Goal: Information Seeking & Learning: Learn about a topic

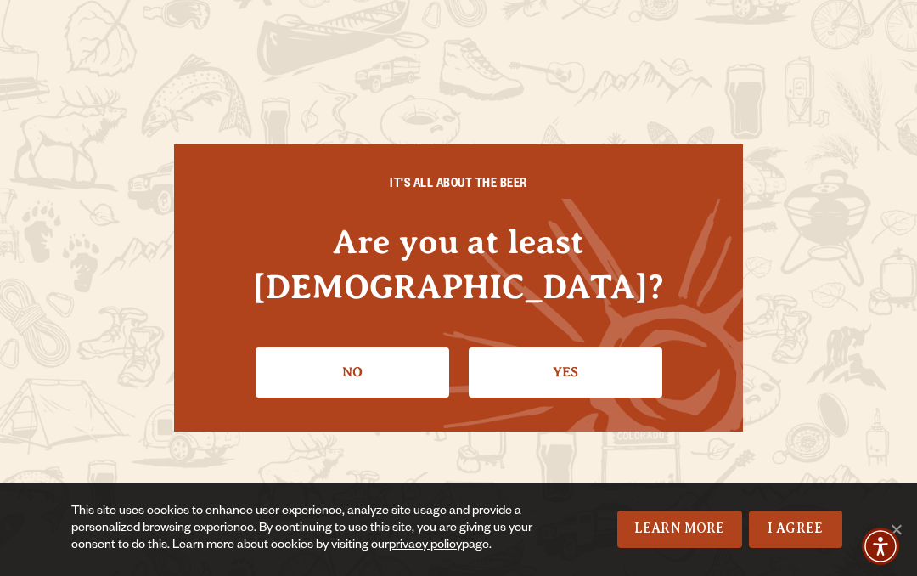
click at [560, 347] on link "Yes" at bounding box center [566, 371] width 194 height 49
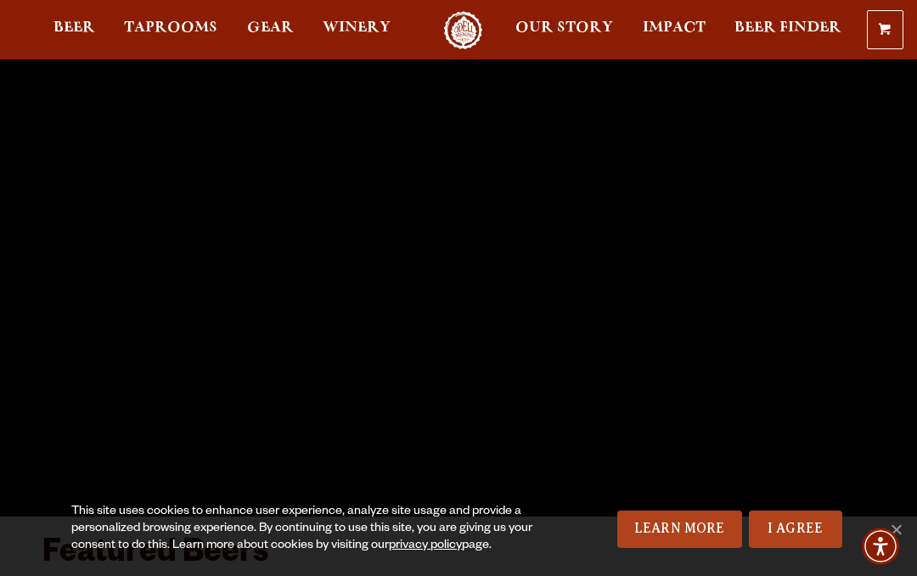
click at [169, 33] on span "Taprooms" at bounding box center [170, 28] width 93 height 14
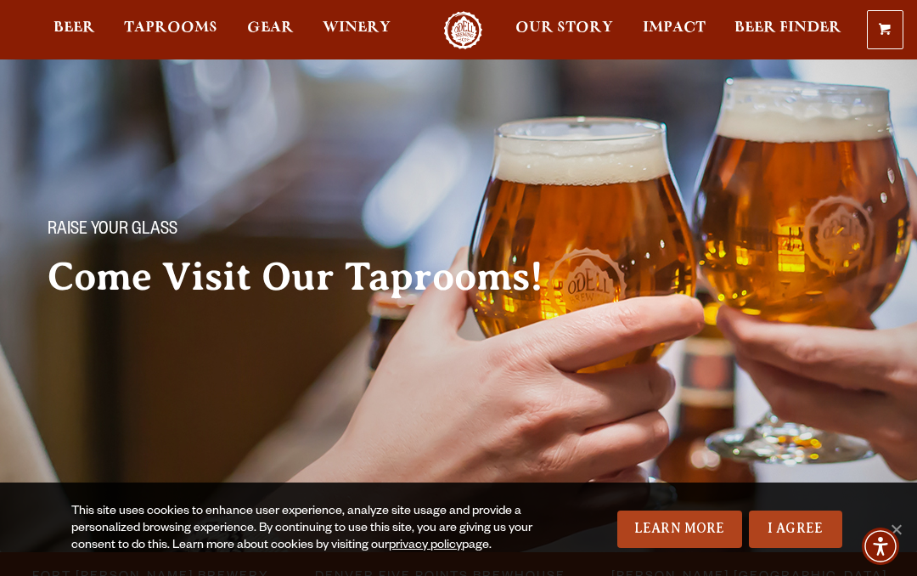
click at [161, 562] on span "Fort [PERSON_NAME] Brewery" at bounding box center [150, 574] width 237 height 25
click at [183, 562] on span "Fort [PERSON_NAME] Brewery" at bounding box center [150, 574] width 237 height 25
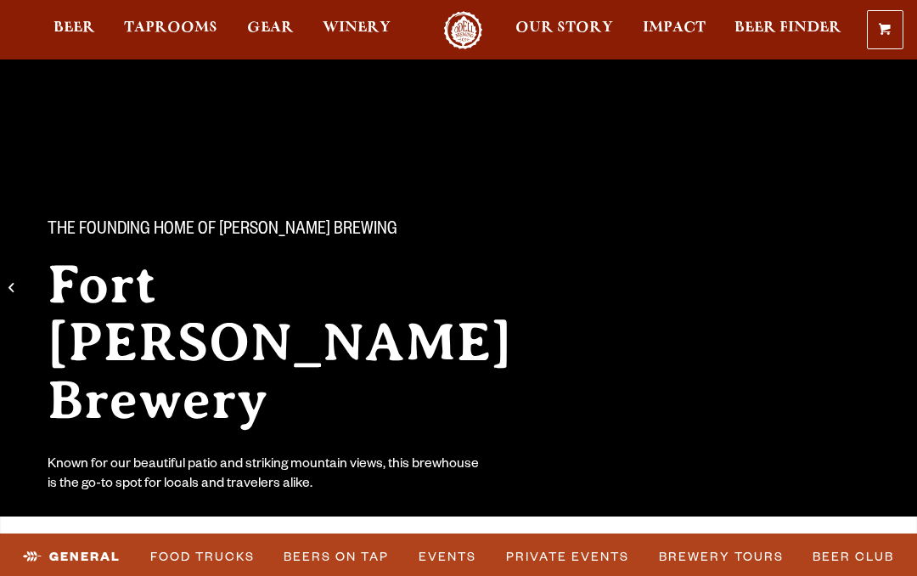
click at [127, 431] on ul "The Founding Home of Odell Brewing Fort Collins Brewery Known for our beautiful…" at bounding box center [458, 266] width 917 height 533
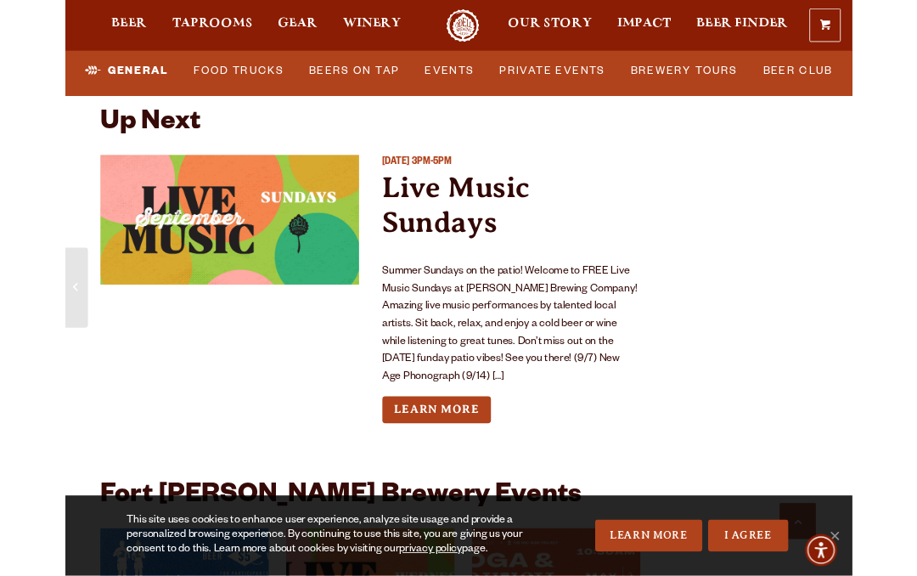
scroll to position [6736, 0]
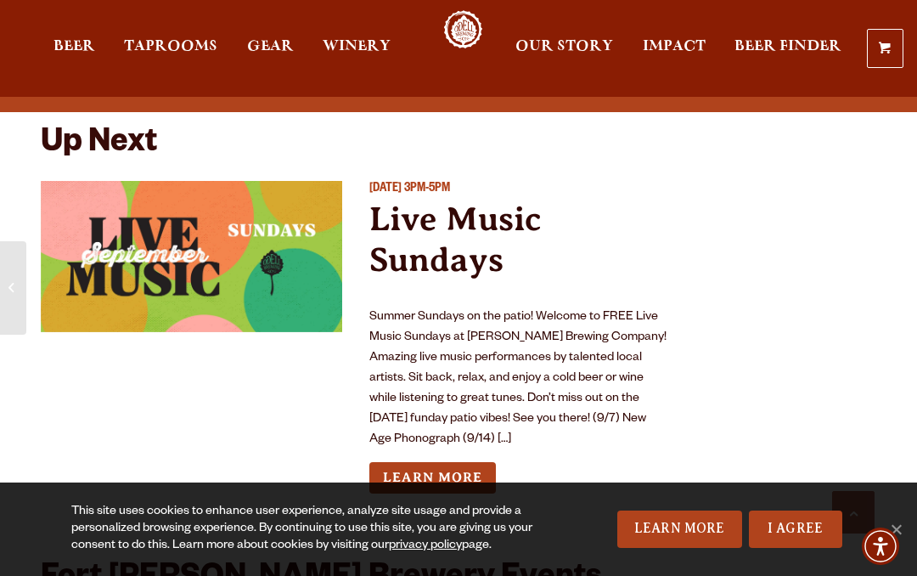
click at [457, 462] on link "Learn More" at bounding box center [432, 477] width 126 height 31
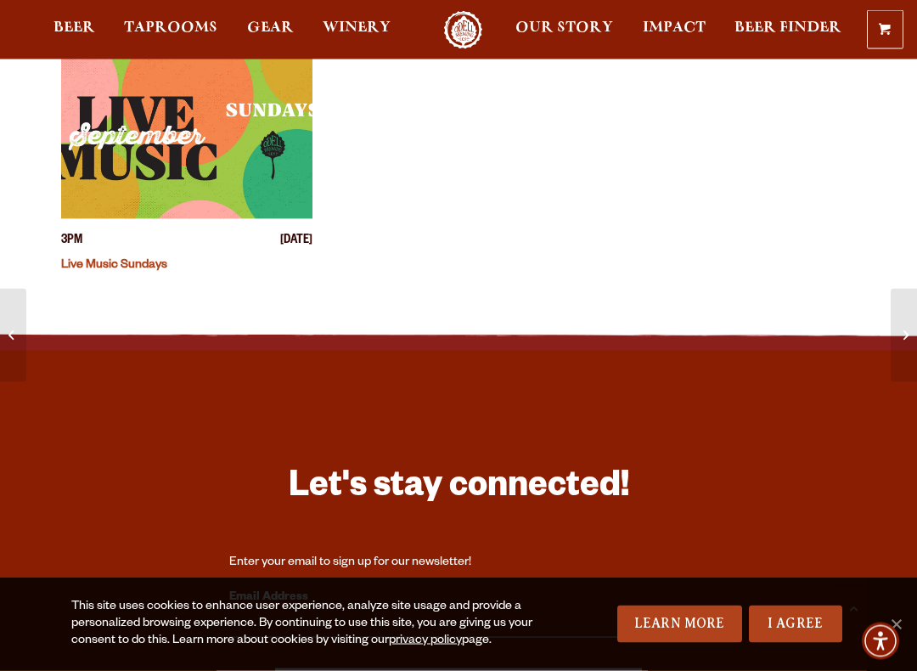
scroll to position [804, 0]
